Goal: Find specific page/section: Find specific page/section

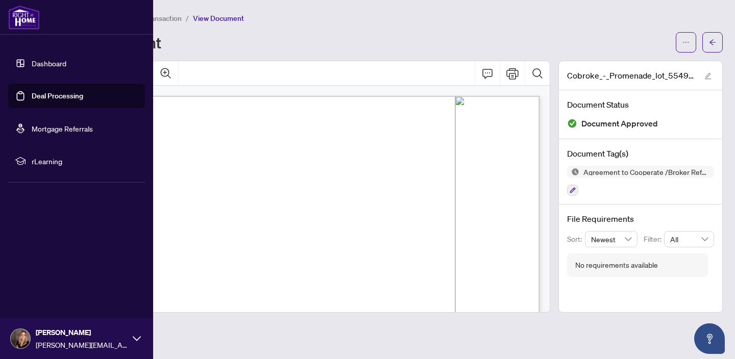
click at [32, 96] on link "Deal Processing" at bounding box center [58, 95] width 52 height 9
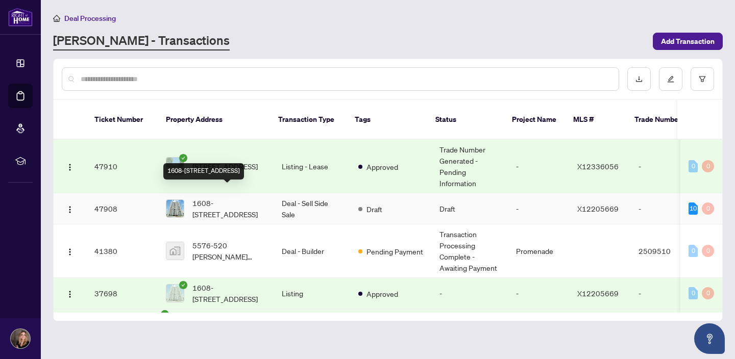
click at [215, 197] on span "1608-[STREET_ADDRESS]" at bounding box center [228, 208] width 73 height 22
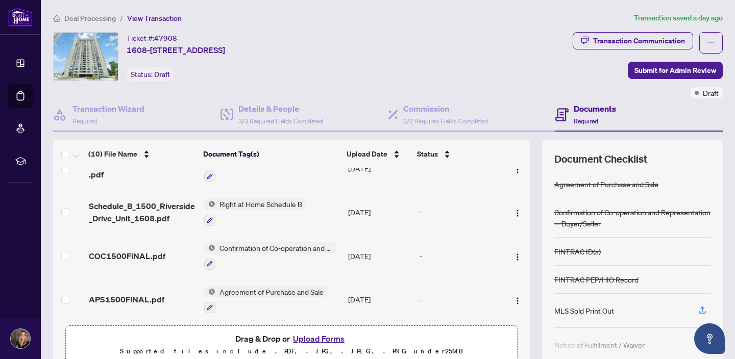
scroll to position [274, 0]
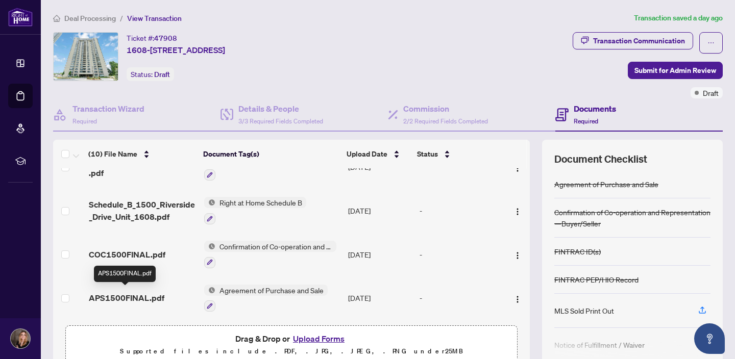
click at [145, 295] on span "APS1500FINAL.pdf" at bounding box center [127, 298] width 76 height 12
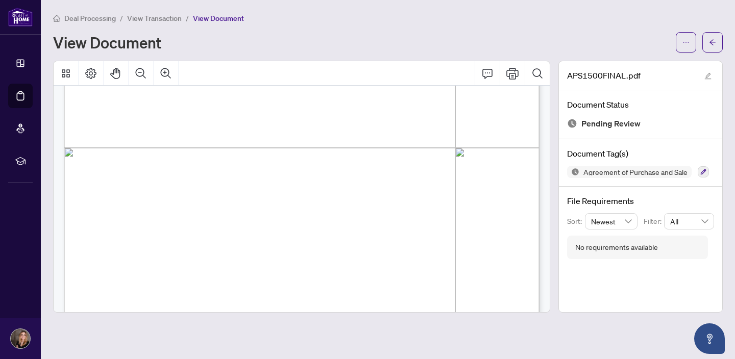
scroll to position [2859, 0]
